Goal: Information Seeking & Learning: Learn about a topic

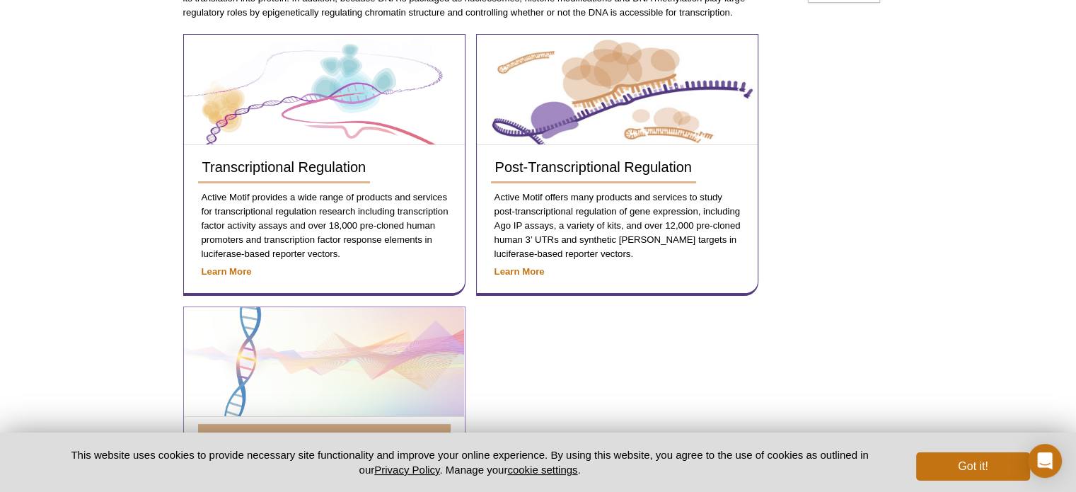
scroll to position [191, 0]
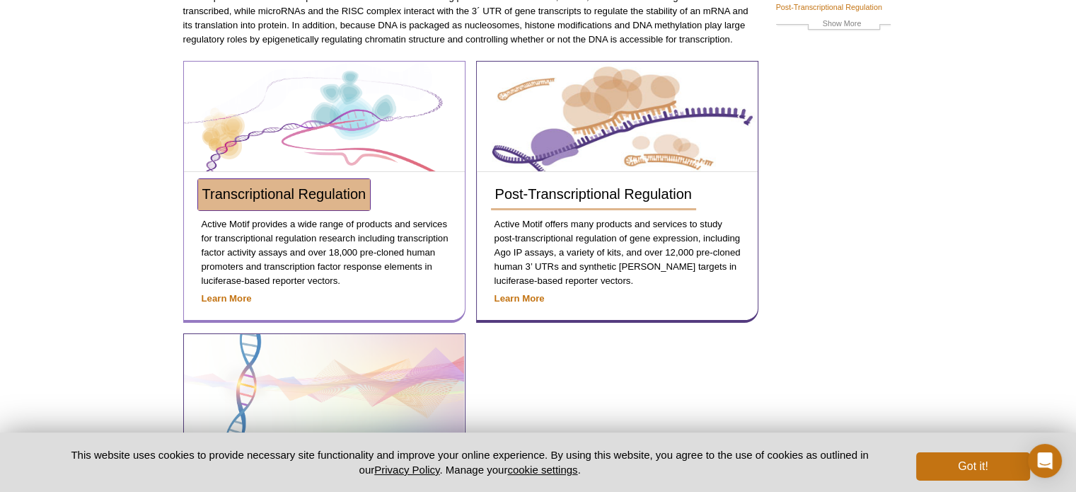
click at [286, 179] on link "Transcriptional Regulation" at bounding box center [284, 194] width 173 height 31
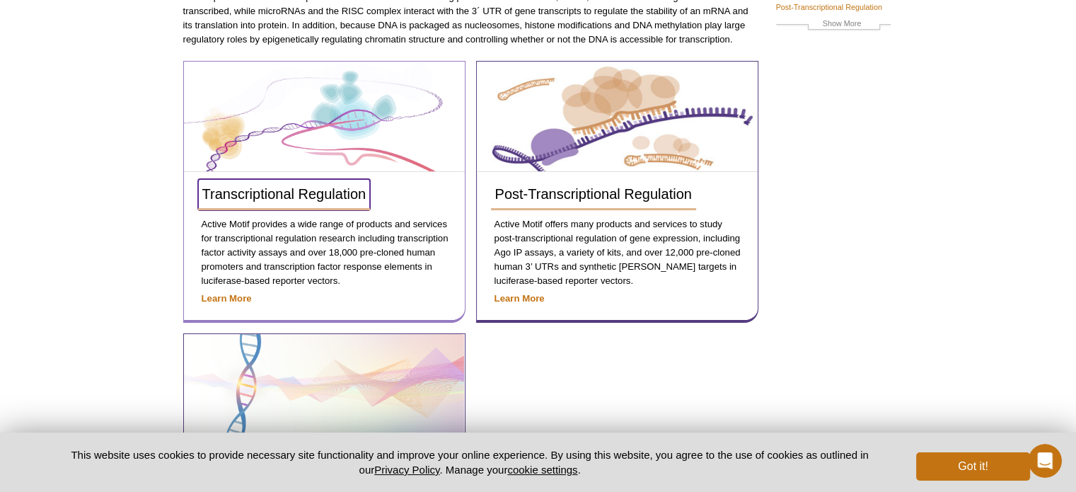
scroll to position [0, 0]
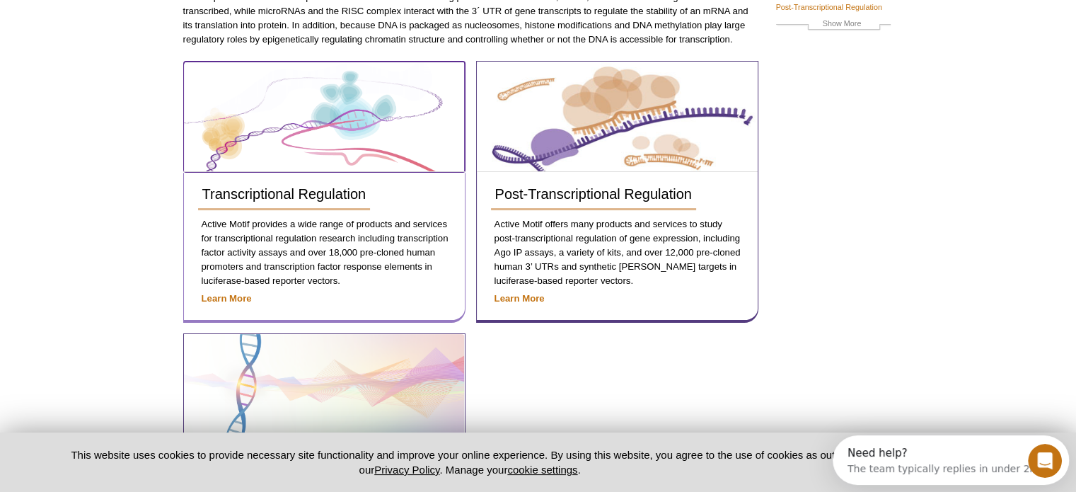
click at [331, 127] on img at bounding box center [324, 116] width 280 height 109
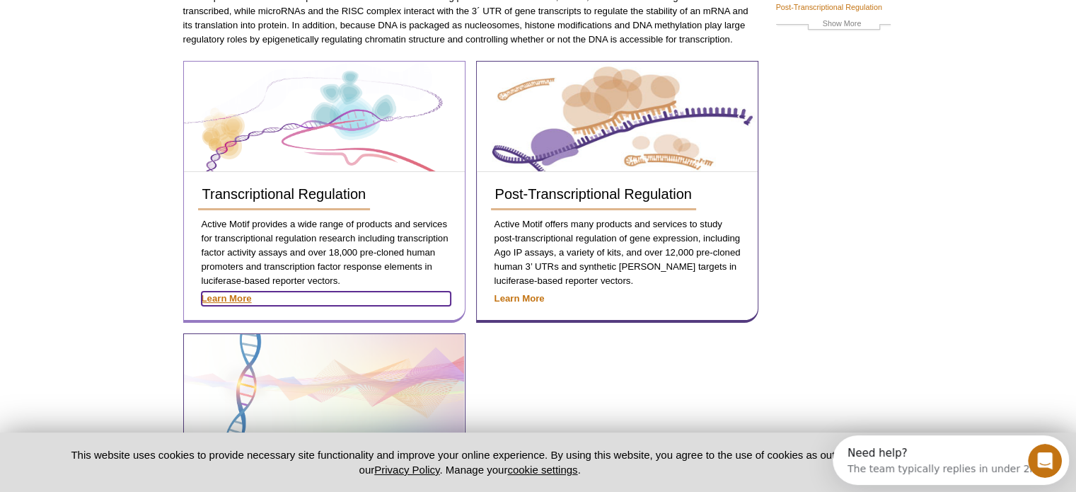
click at [243, 299] on strong "Learn More" at bounding box center [227, 298] width 50 height 11
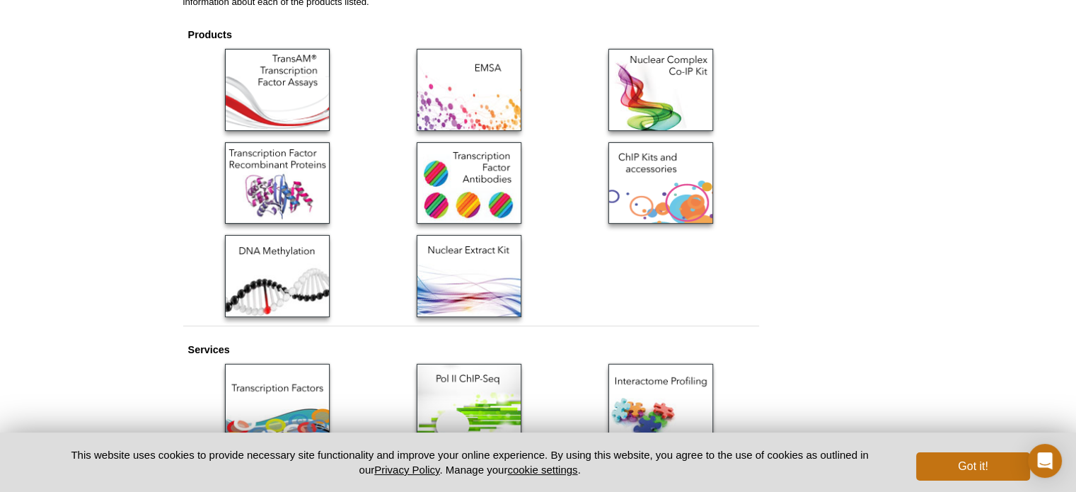
scroll to position [342, 0]
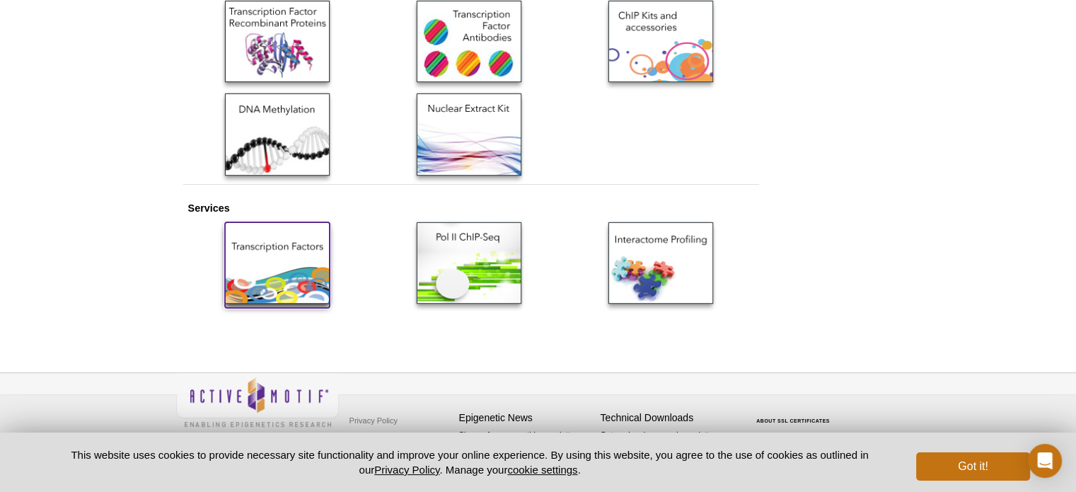
click at [293, 264] on img at bounding box center [277, 262] width 105 height 81
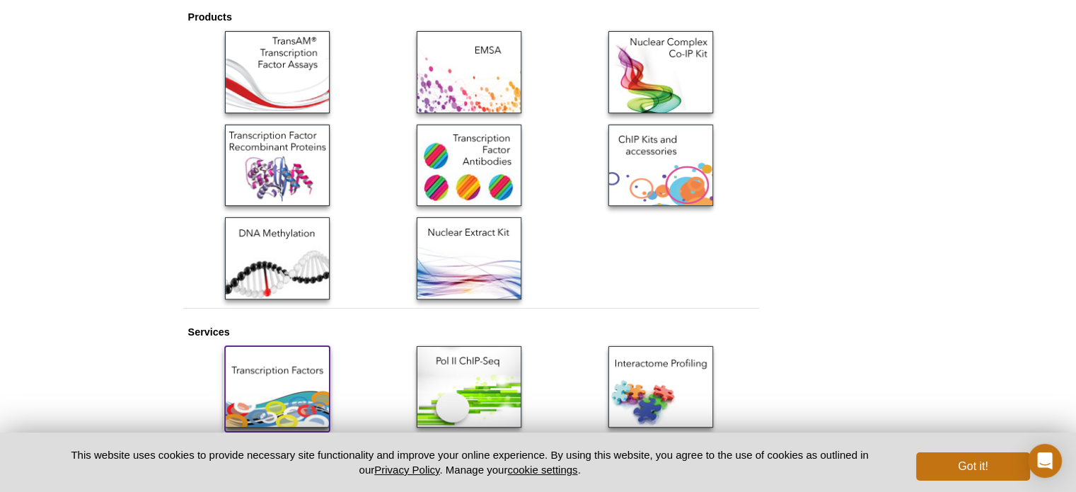
scroll to position [129, 0]
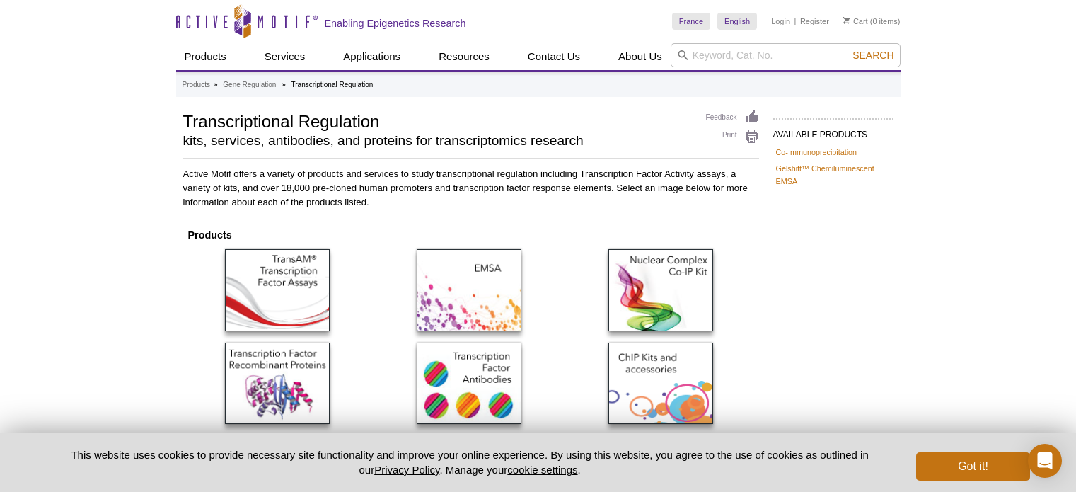
scroll to position [117, 0]
